Goal: Find specific page/section: Find specific page/section

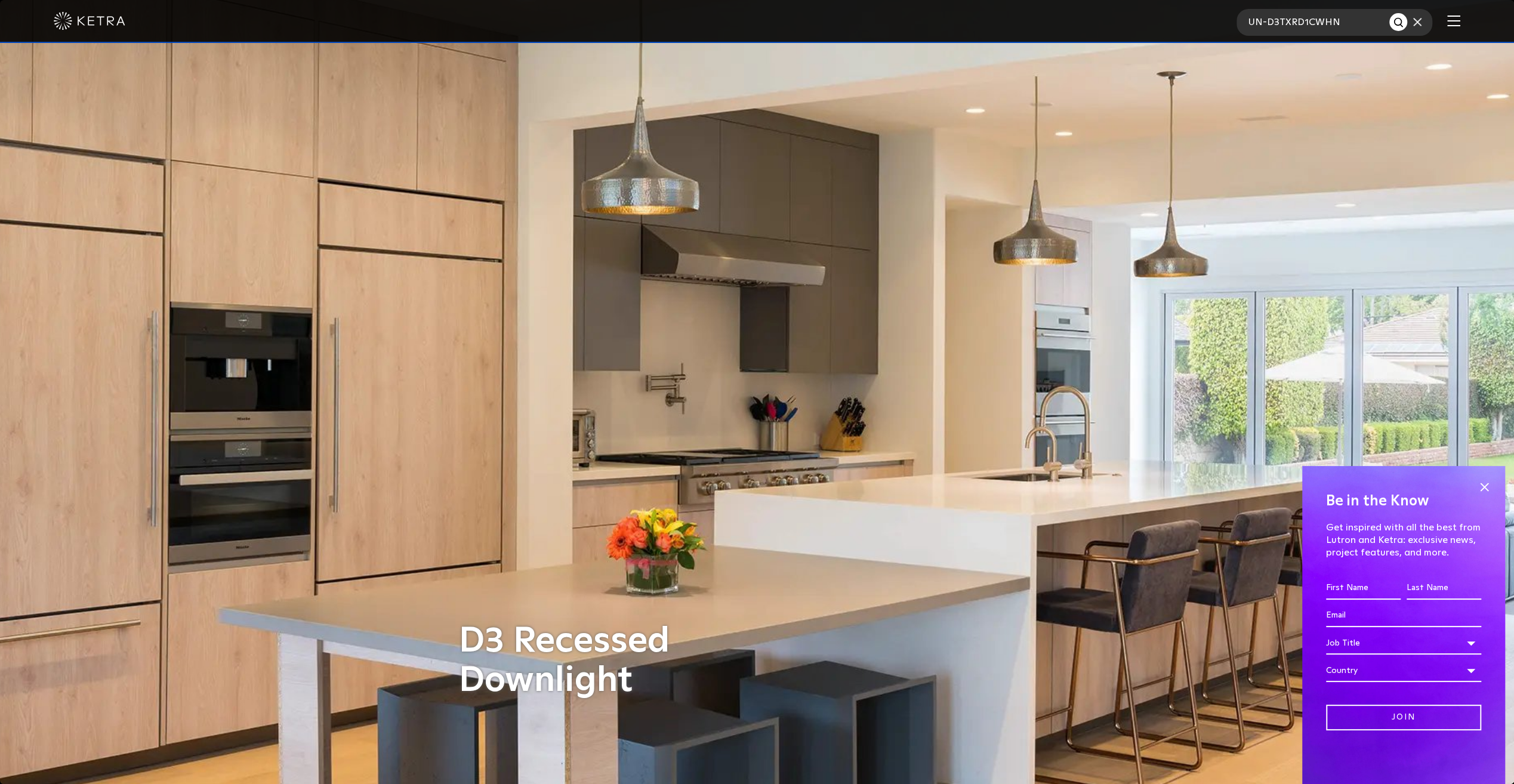
type input "UN-D3TXRD1CWHN"
click at [1389, 13] on button "Search" at bounding box center [1398, 22] width 18 height 18
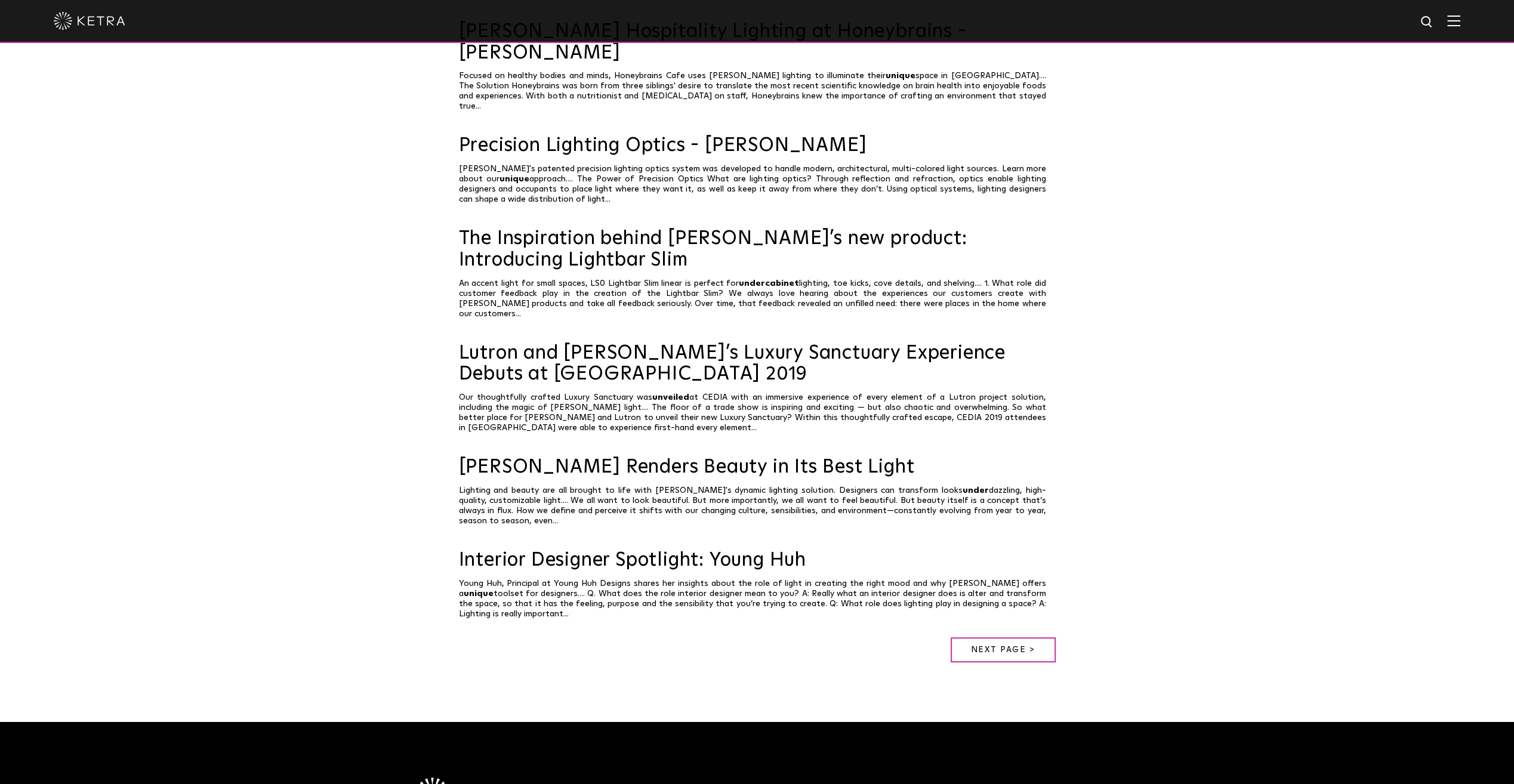
scroll to position [751, 0]
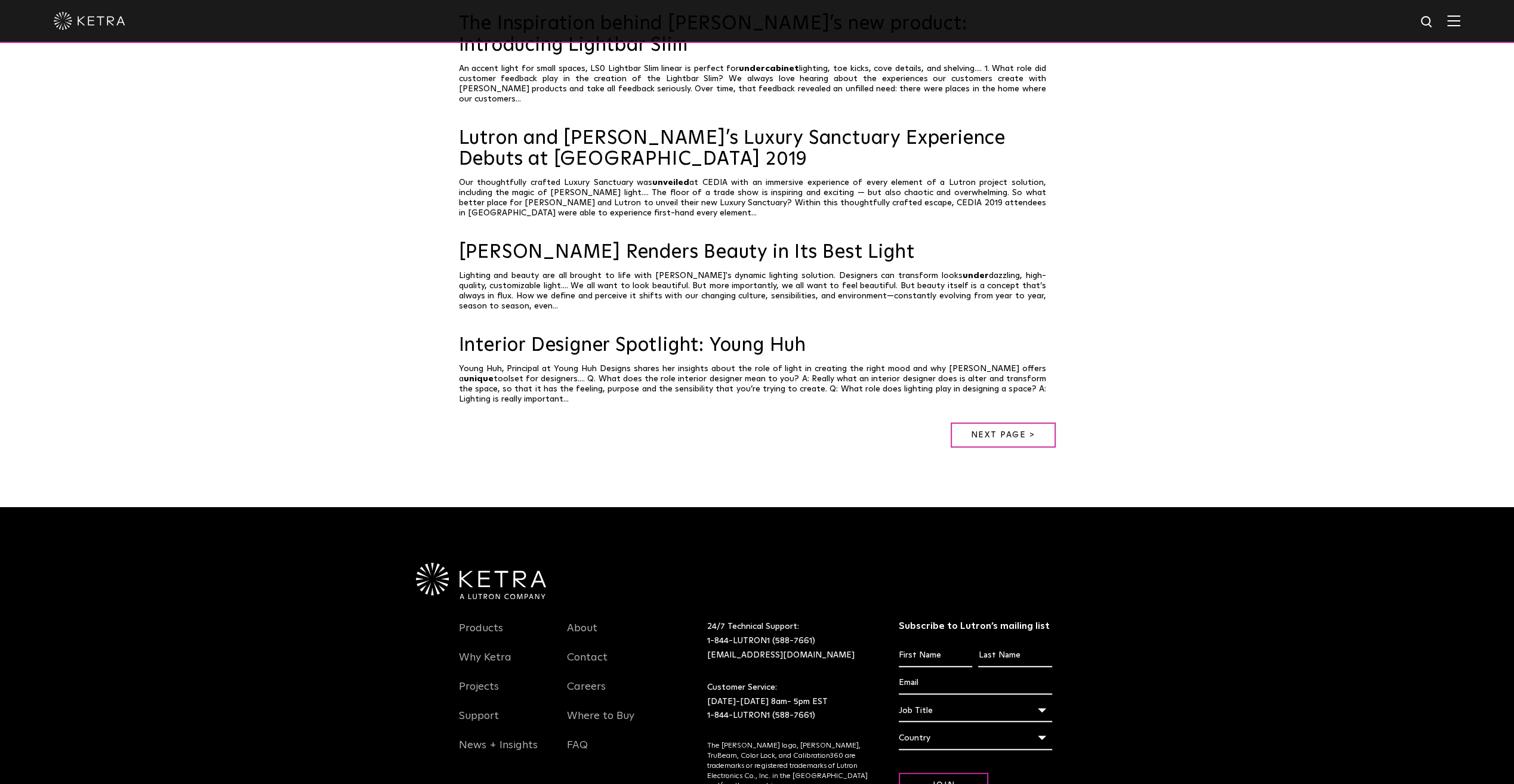
click at [944, 644] on input "First name *" at bounding box center [935, 656] width 73 height 23
type input "Rani"
type input "Pagunsan"
type input "ranilynp@cityelectric.ky"
select select "[GEOGRAPHIC_DATA]"
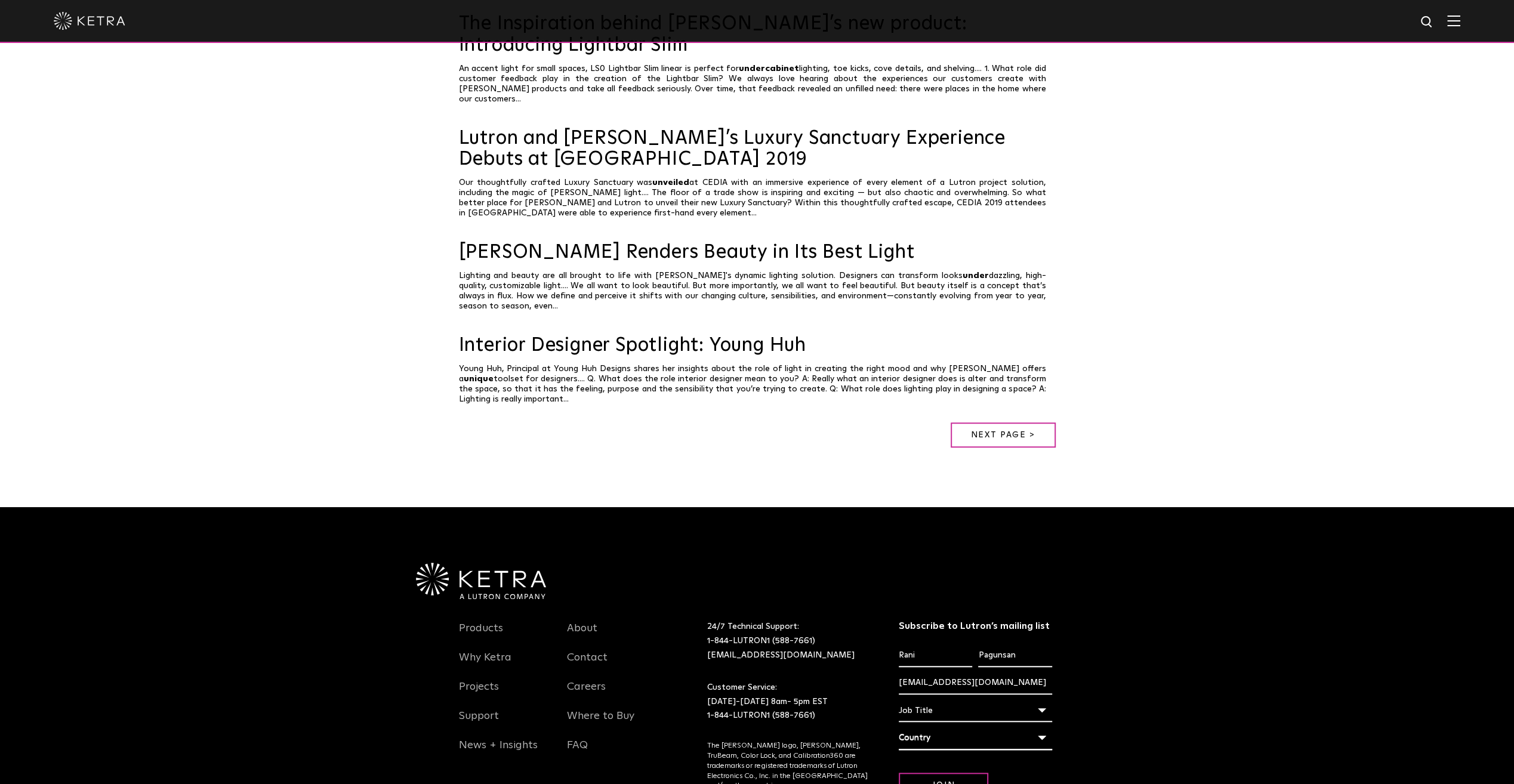
click at [1040, 699] on div "Job Title" at bounding box center [975, 710] width 154 height 23
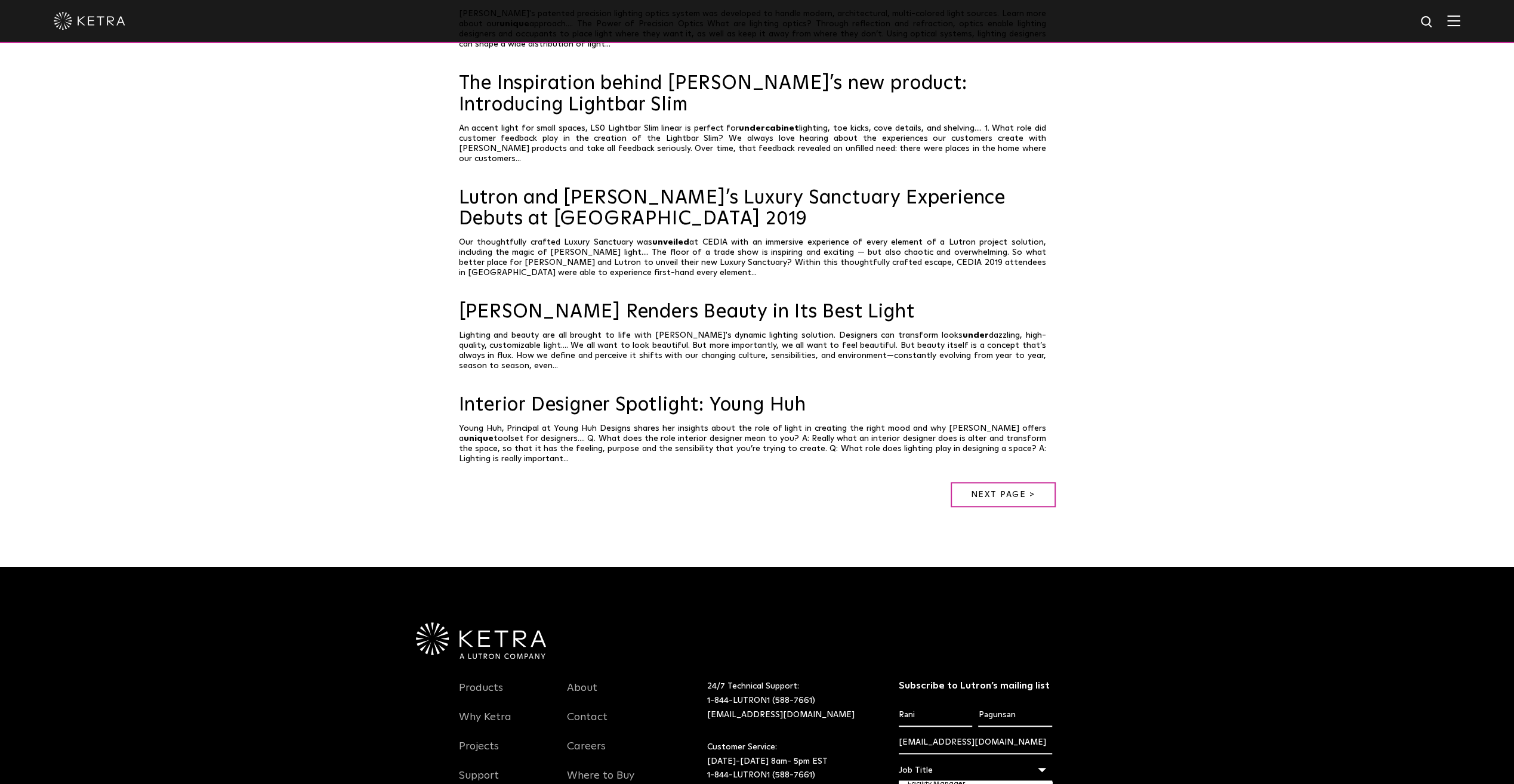
scroll to position [110, 0]
select select "Other"
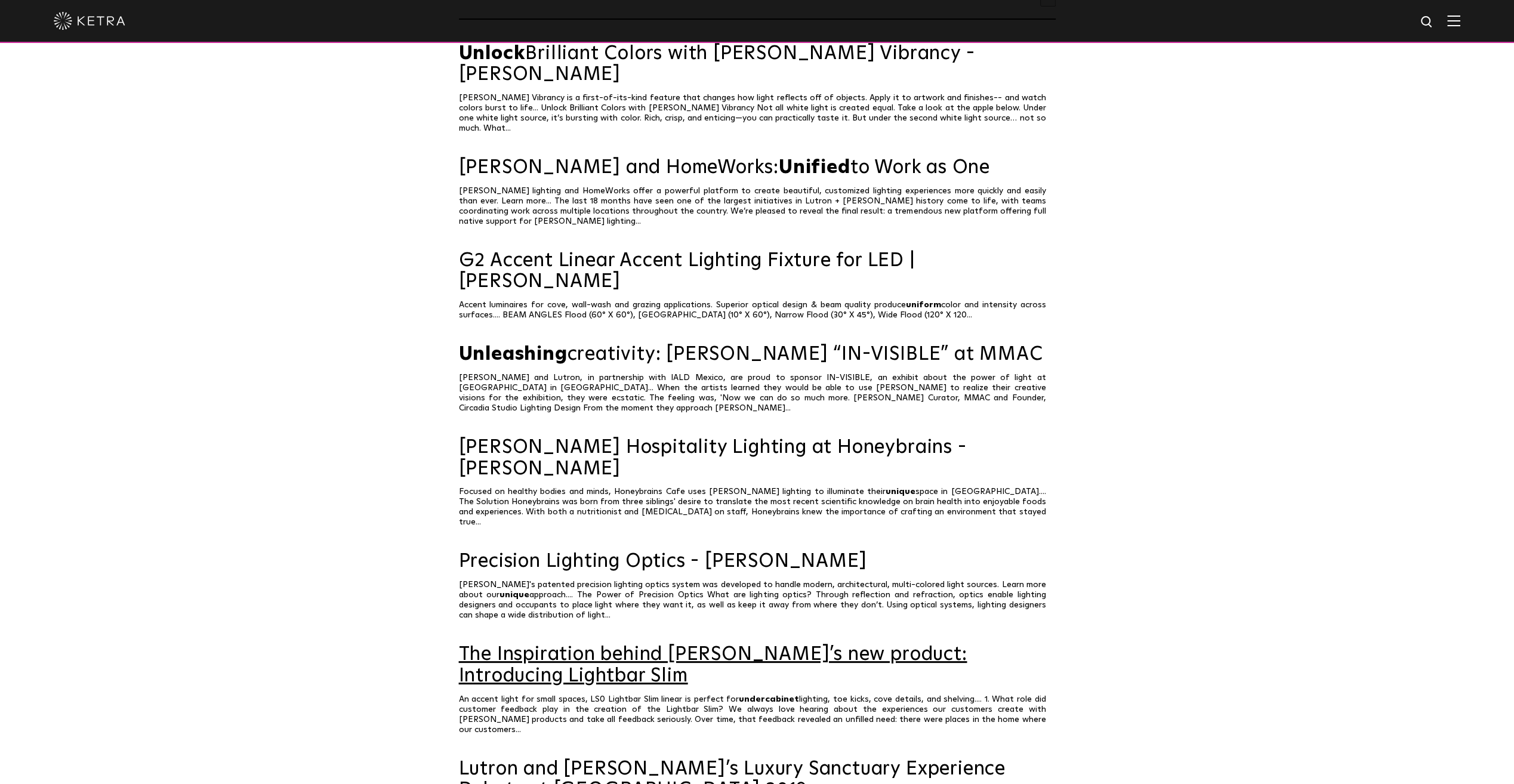
scroll to position [0, 0]
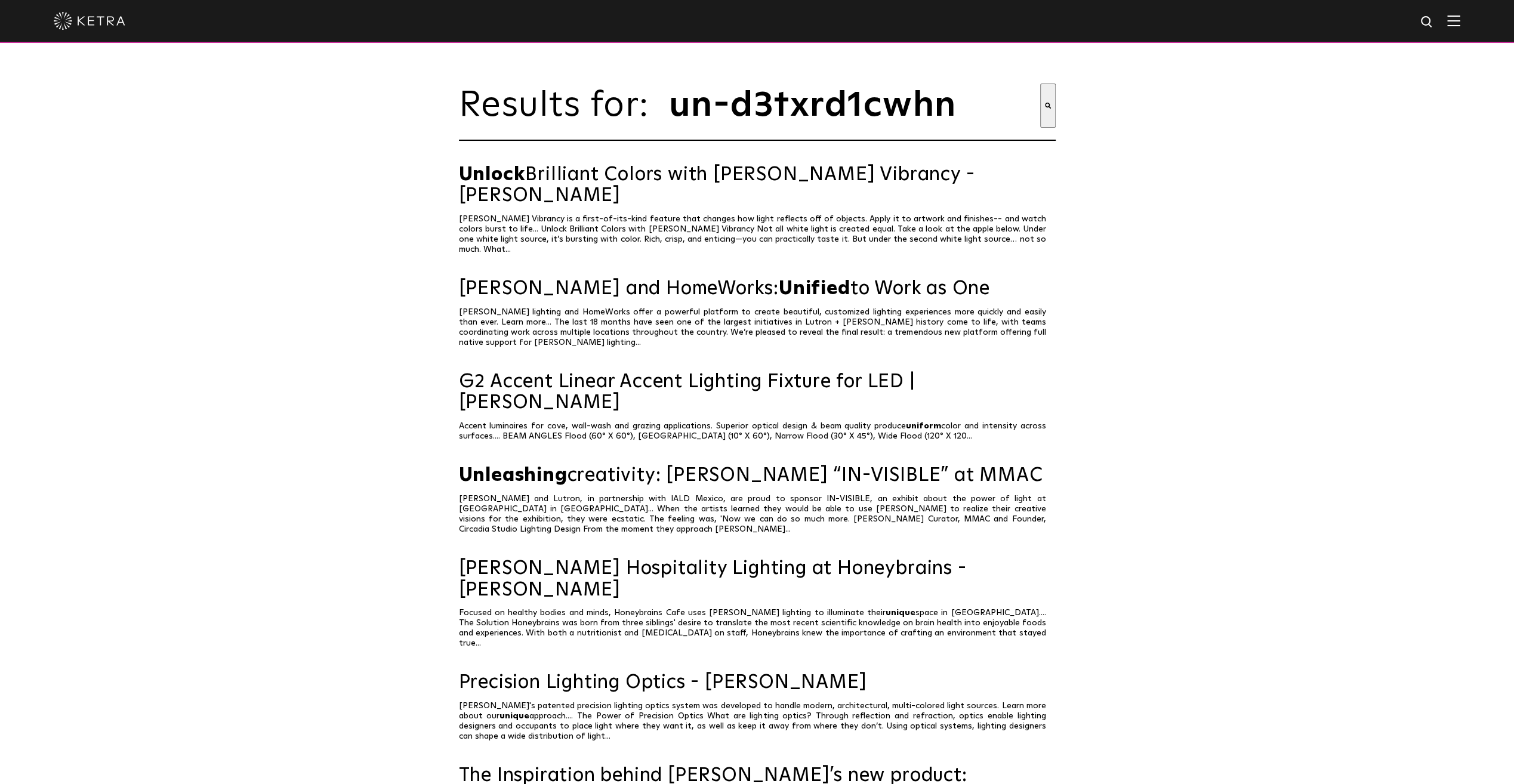
click at [1049, 117] on button "Search" at bounding box center [1047, 106] width 15 height 44
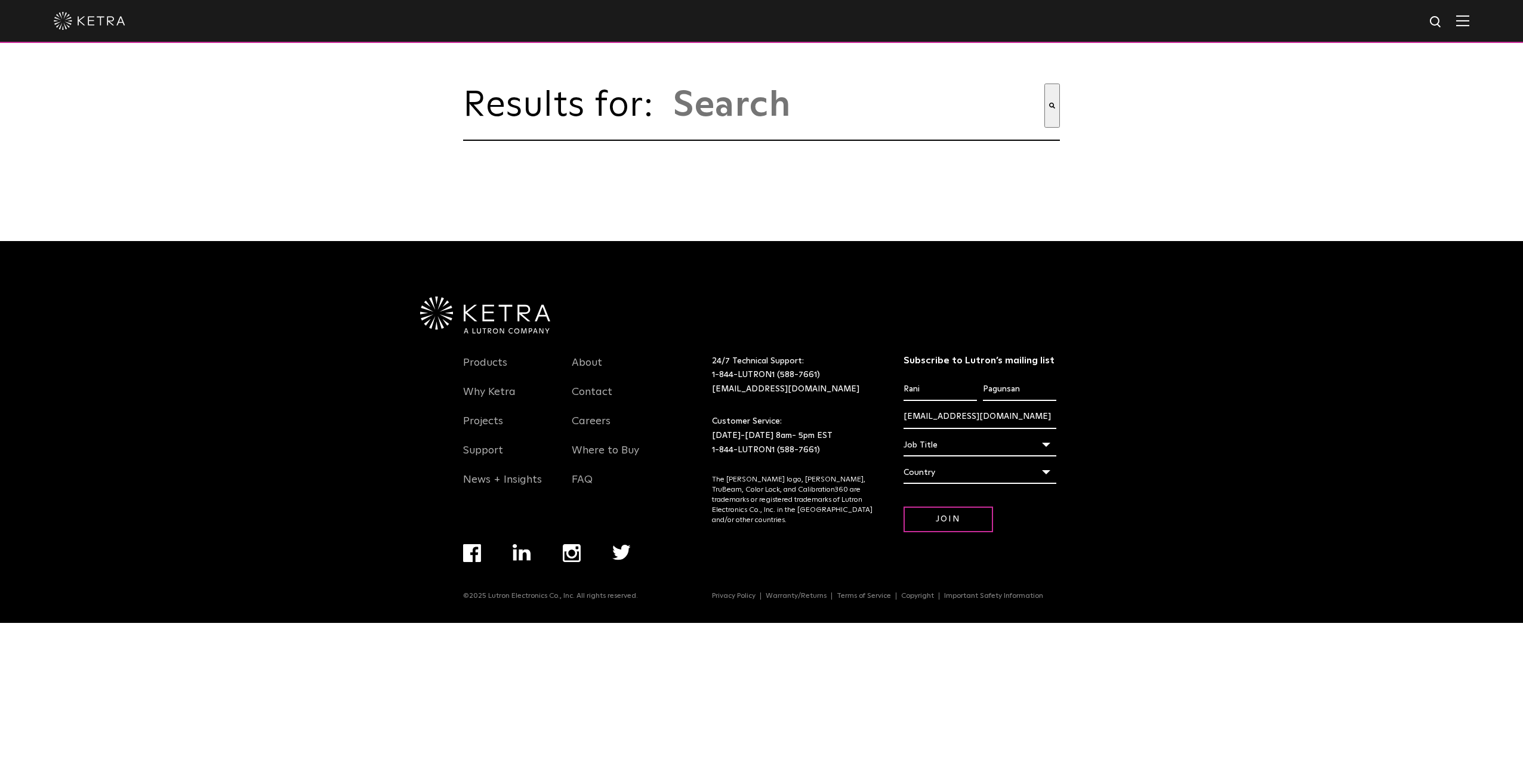
select select "Other"
select select "[GEOGRAPHIC_DATA]"
select select "Other"
select select "[GEOGRAPHIC_DATA]"
click at [937, 532] on input "Join" at bounding box center [948, 519] width 90 height 26
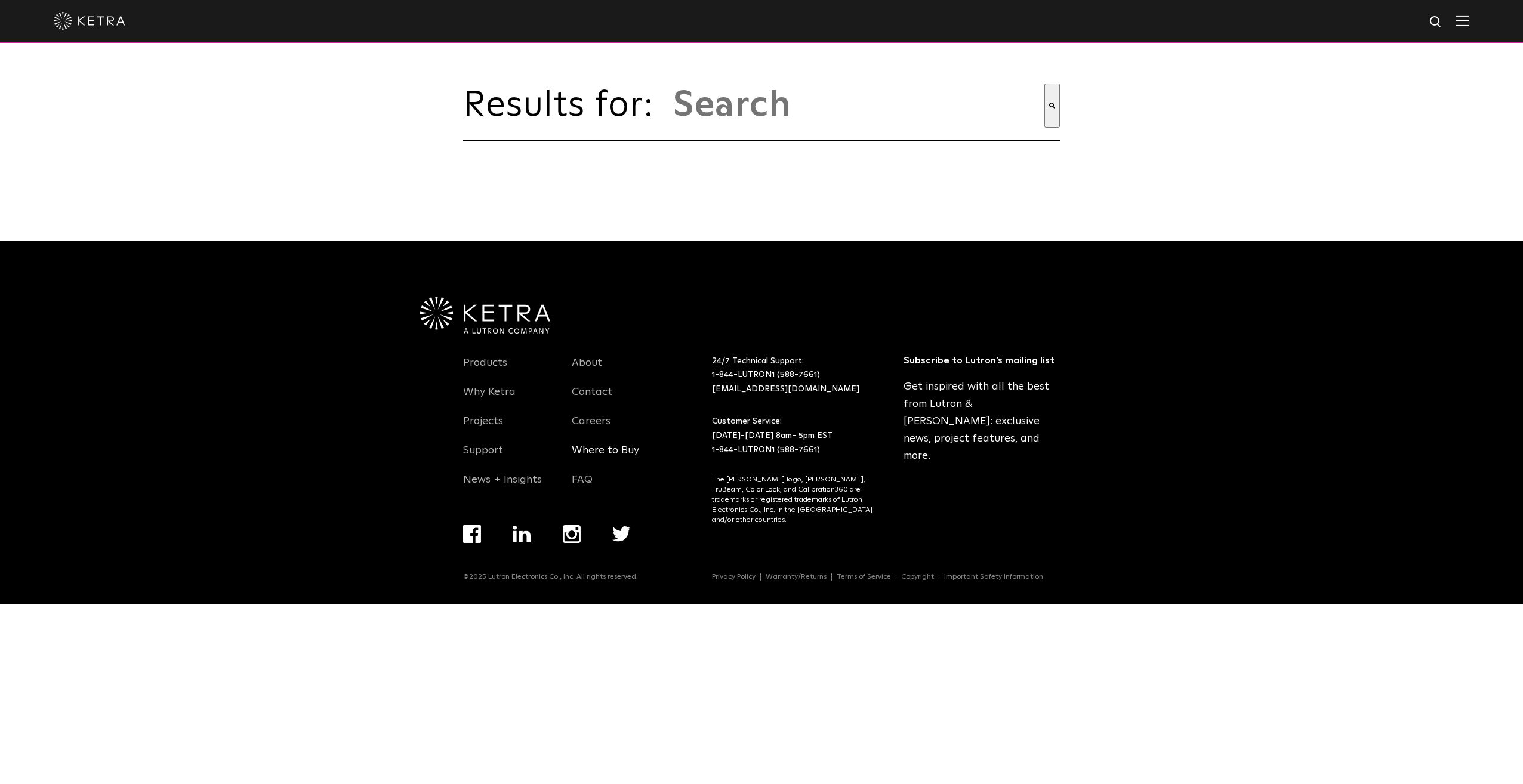
click at [595, 462] on link "Where to Buy" at bounding box center [605, 457] width 67 height 27
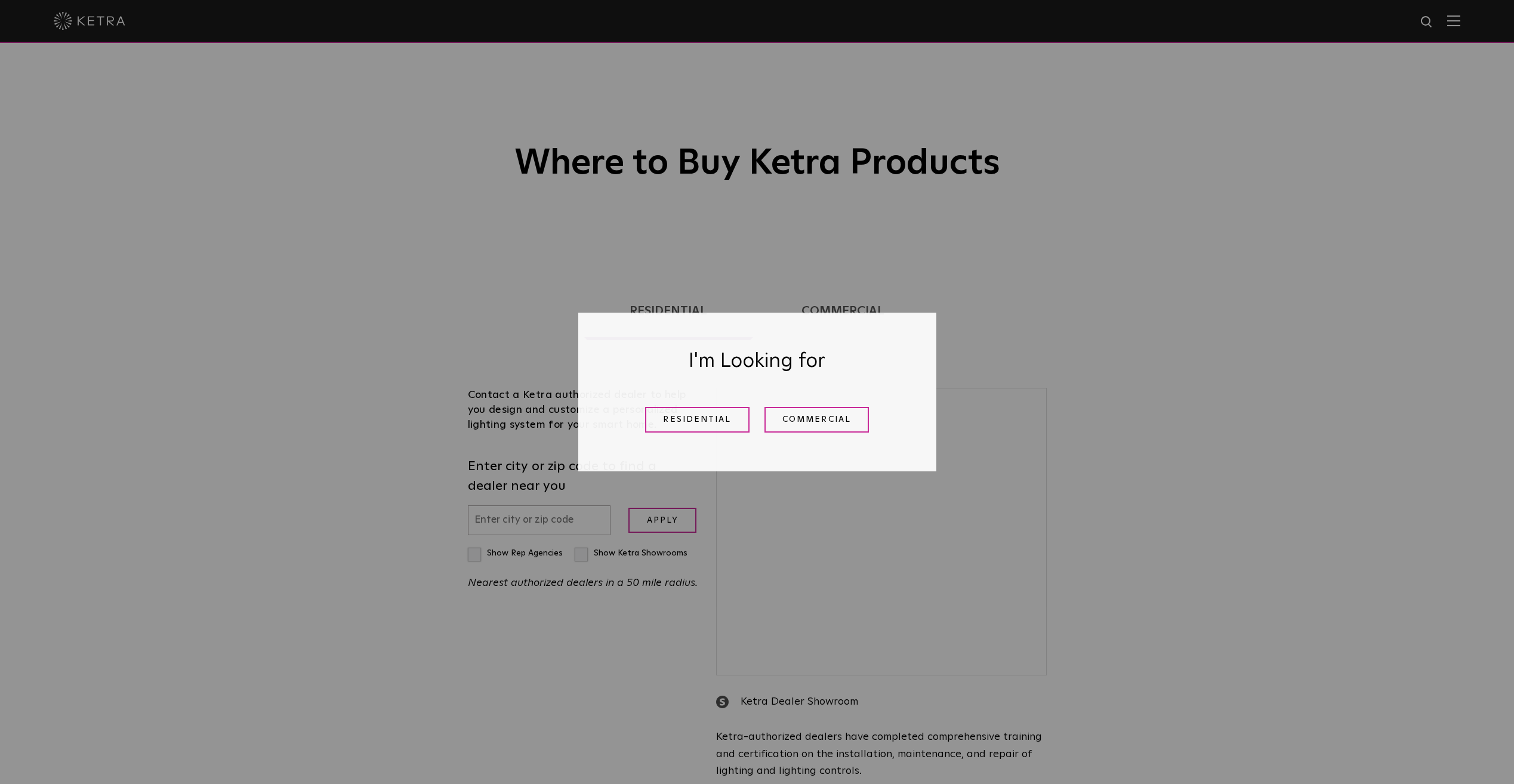
select select "Other"
select select "[GEOGRAPHIC_DATA]"
select select "Other"
select select "[GEOGRAPHIC_DATA]"
click at [728, 415] on link "Residential" at bounding box center [697, 419] width 104 height 26
